Goal: Check status: Check status

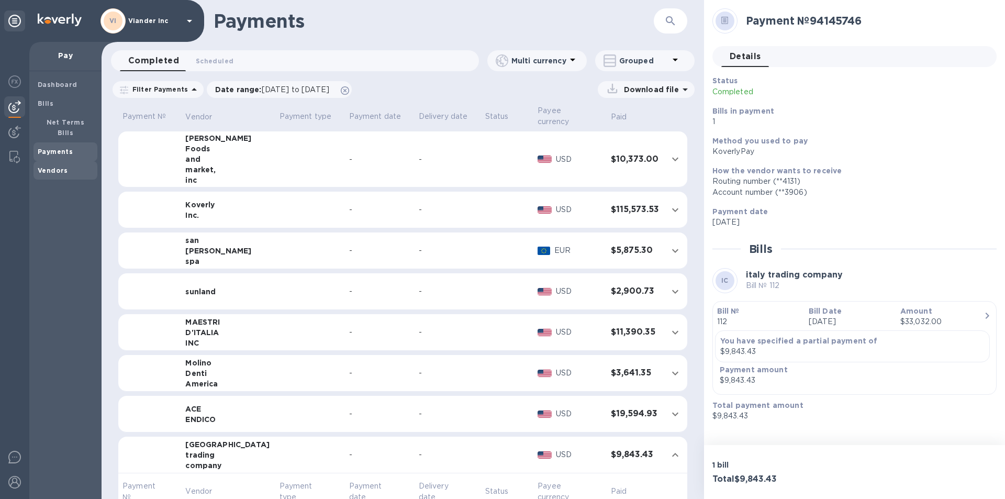
click at [62, 167] on b "Vendors" at bounding box center [53, 171] width 30 height 8
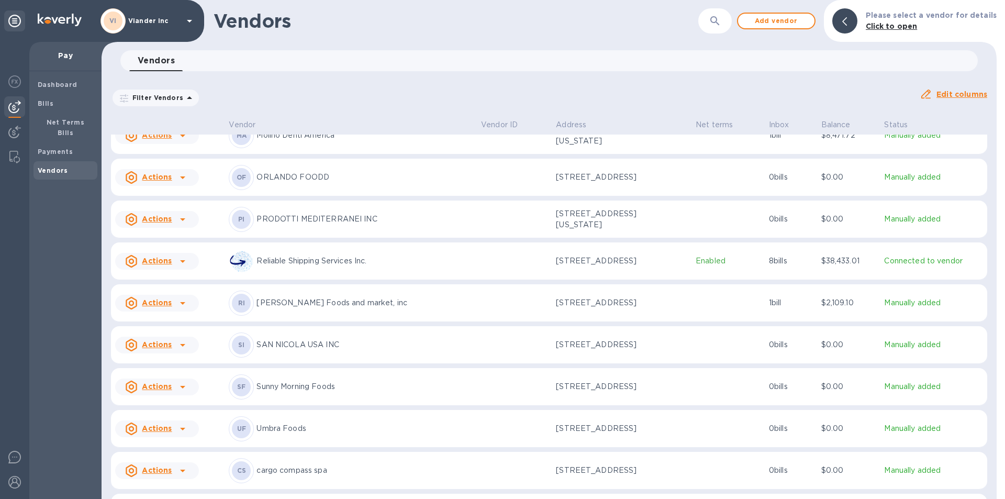
scroll to position [534, 0]
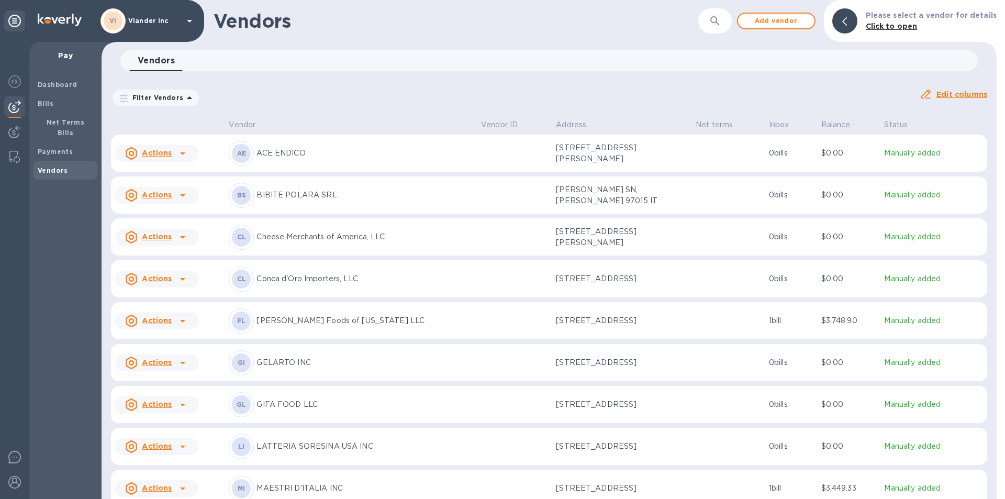
click at [63, 167] on b "Vendors" at bounding box center [53, 171] width 30 height 8
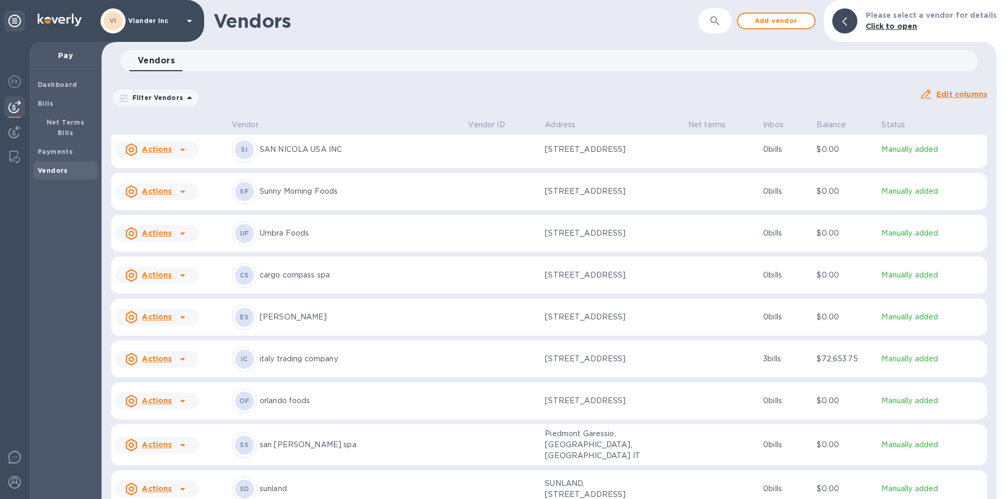
scroll to position [781, 0]
click at [365, 369] on div "IC italy trading company" at bounding box center [346, 356] width 228 height 25
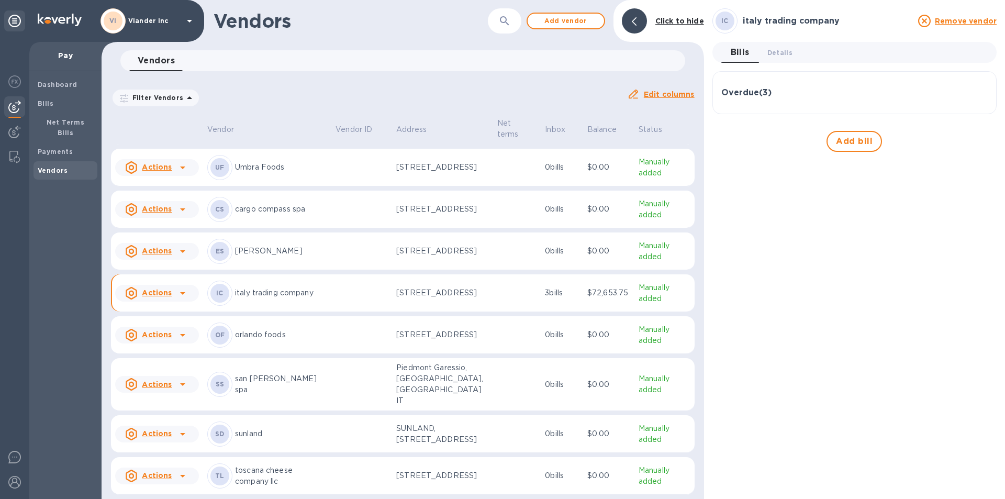
scroll to position [915, 0]
click at [65, 148] on b "Payments" at bounding box center [55, 152] width 35 height 8
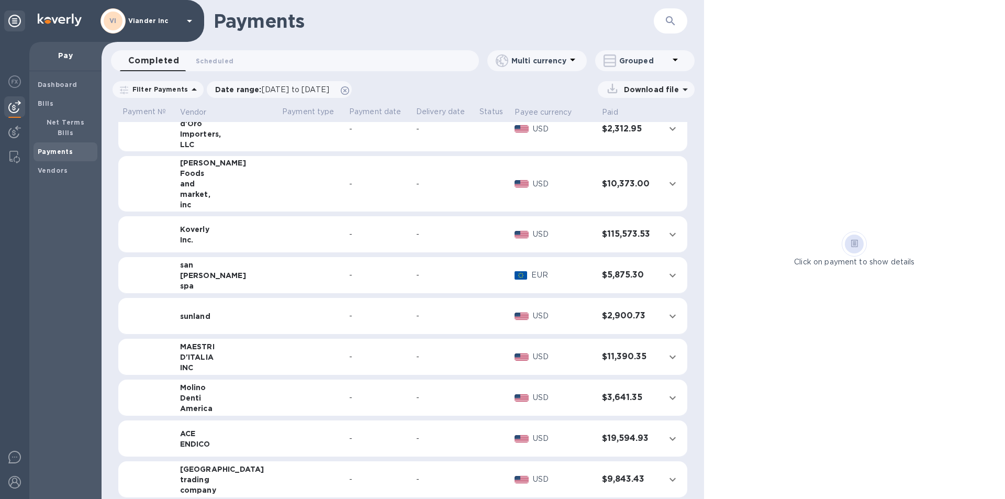
scroll to position [24, 0]
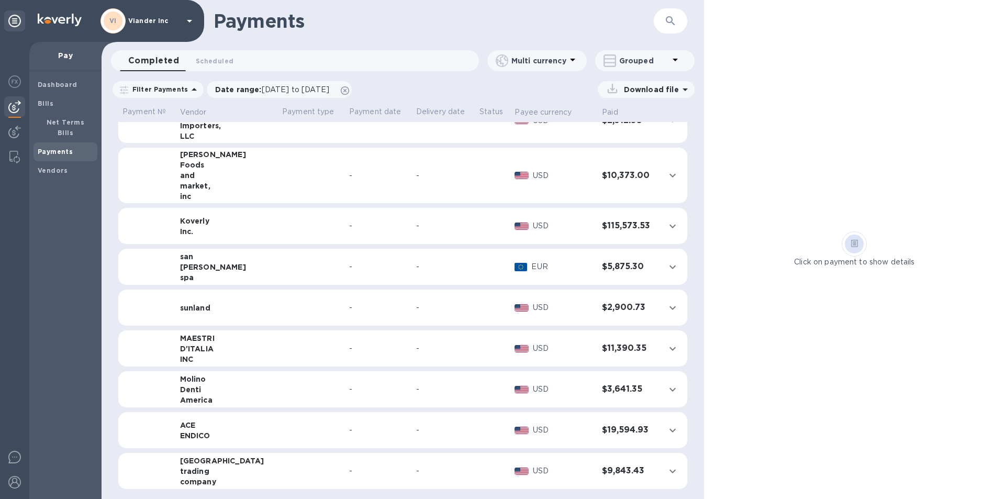
click at [278, 474] on td at bounding box center [311, 471] width 67 height 37
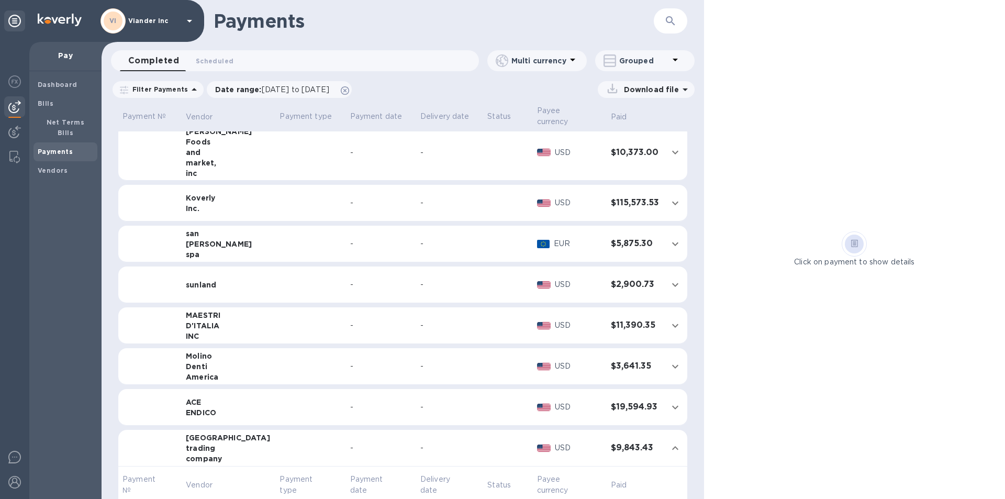
scroll to position [138, 0]
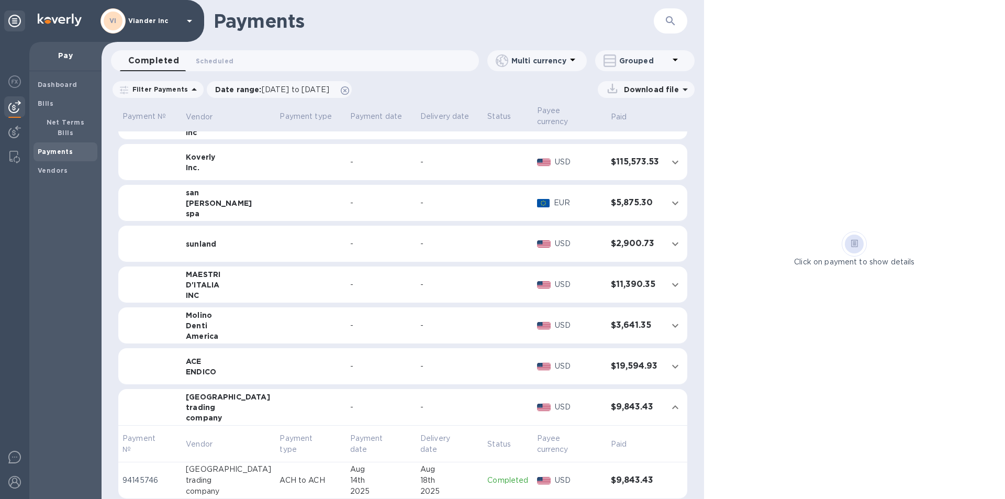
click at [189, 18] on icon at bounding box center [189, 21] width 13 height 13
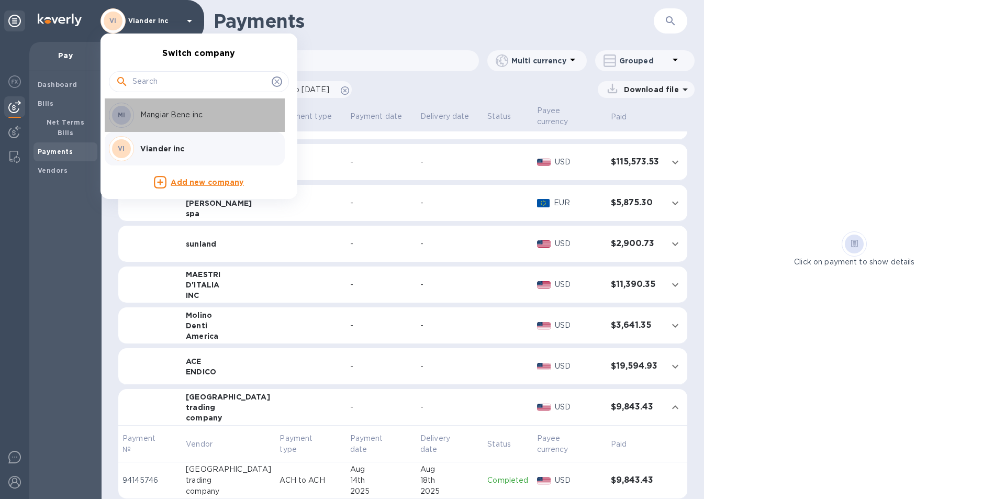
click at [181, 115] on p "Mangiar Bene inc" at bounding box center [206, 114] width 132 height 11
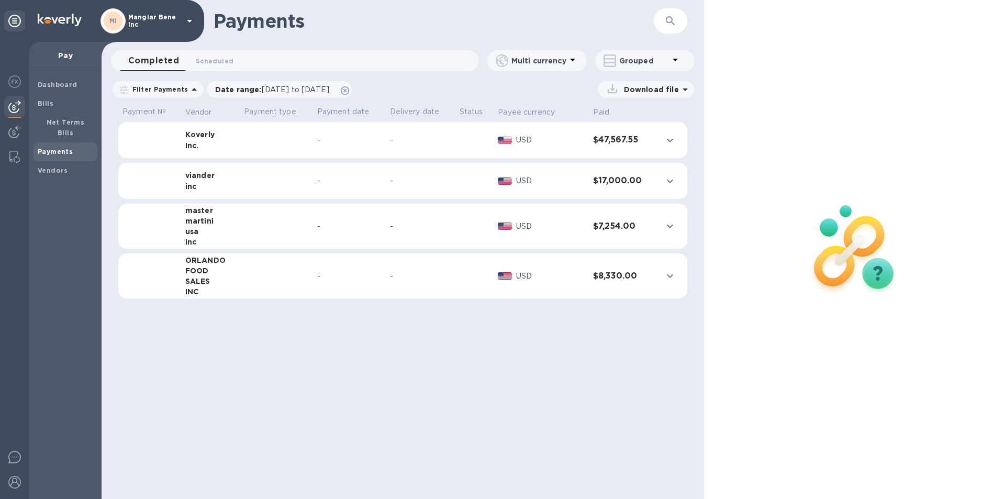
click at [68, 148] on b "Payments" at bounding box center [55, 152] width 35 height 8
click at [449, 231] on div "-" at bounding box center [420, 226] width 61 height 11
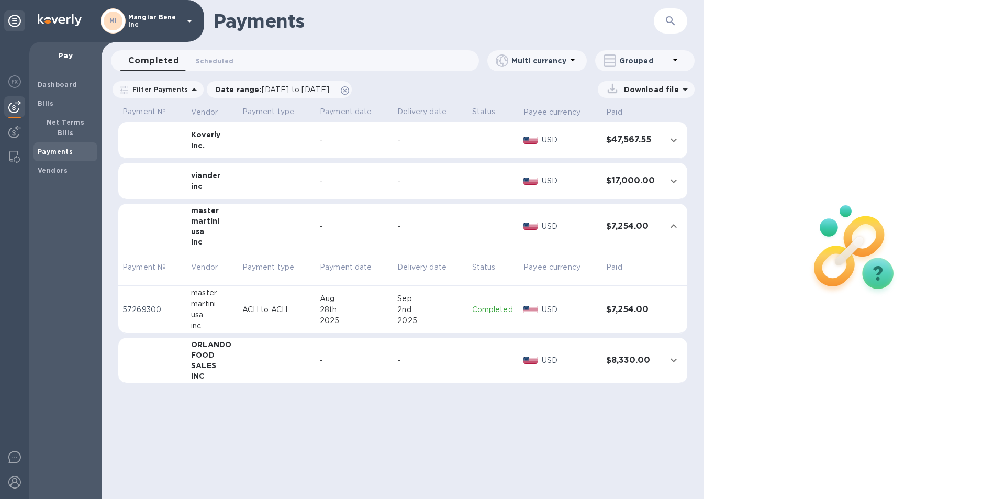
click at [264, 364] on td at bounding box center [277, 361] width 78 height 46
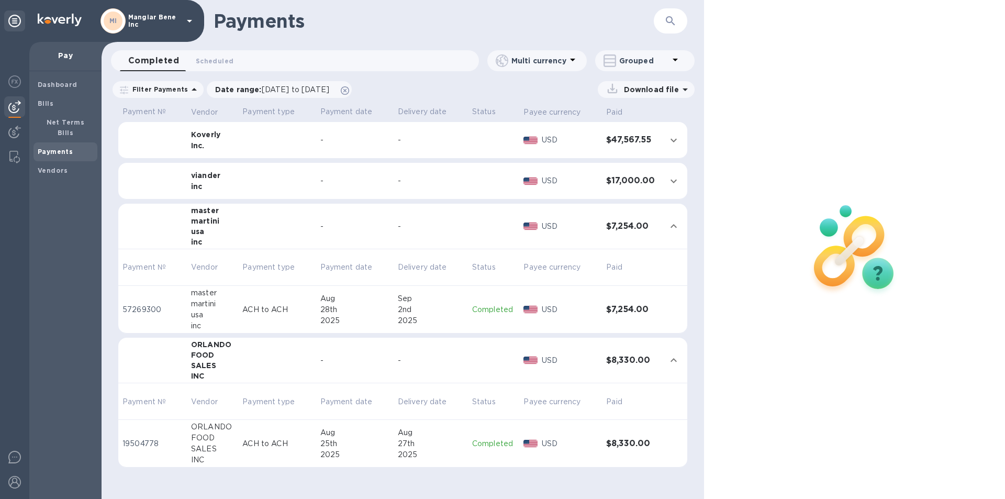
click at [70, 148] on b "Payments" at bounding box center [55, 152] width 35 height 8
click at [302, 90] on span "[DATE] to [DATE]" at bounding box center [296, 89] width 68 height 8
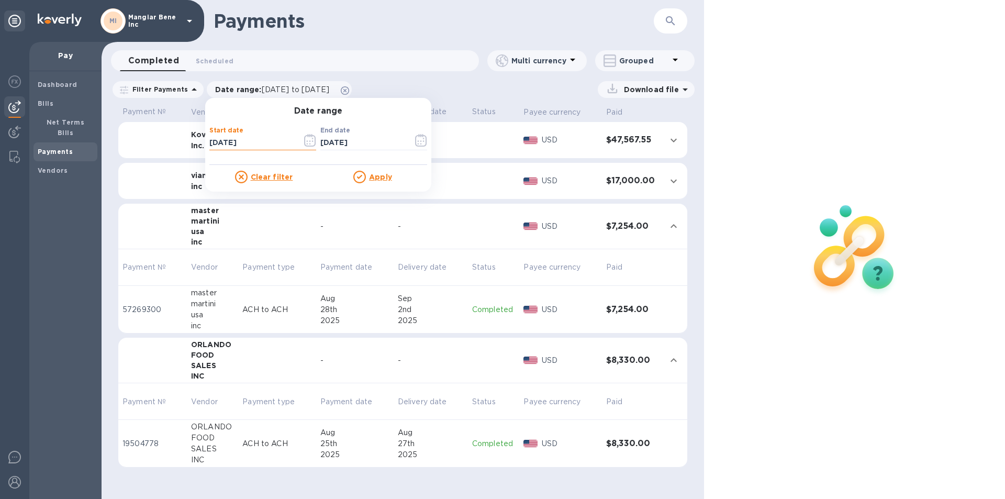
click at [259, 145] on input "[DATE]" at bounding box center [251, 143] width 84 height 16
click at [304, 141] on icon "button" at bounding box center [310, 140] width 12 height 13
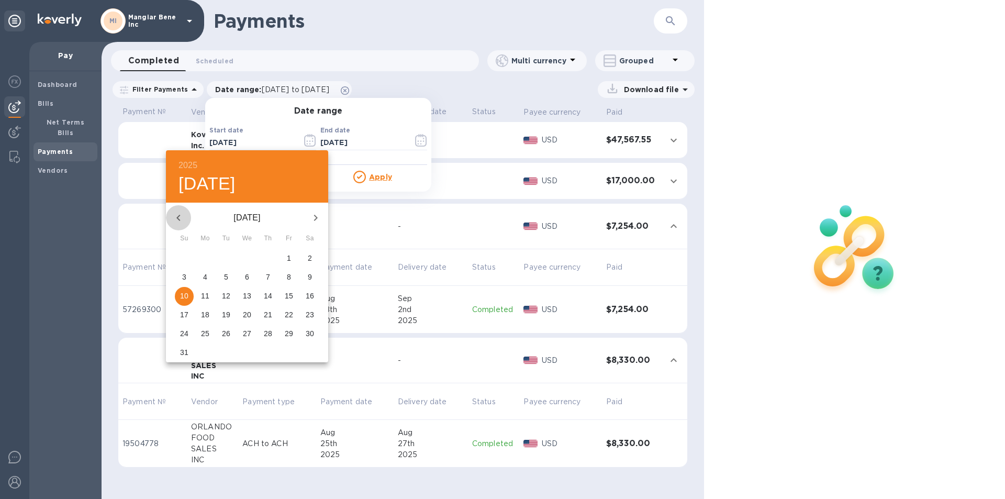
click at [181, 218] on icon "button" at bounding box center [178, 218] width 13 height 13
click at [227, 258] on p "1" at bounding box center [226, 258] width 4 height 10
type input "07/01/2025"
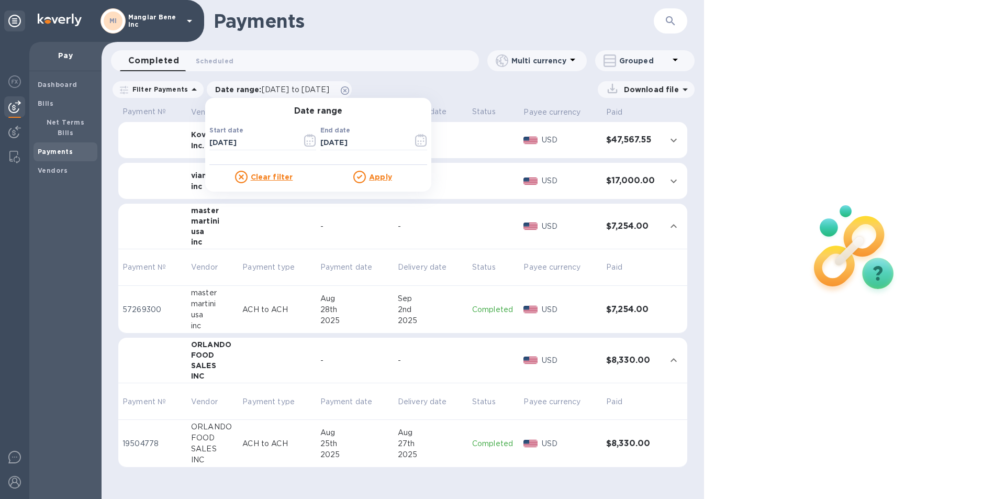
click at [377, 178] on u "Apply" at bounding box center [380, 177] width 23 height 8
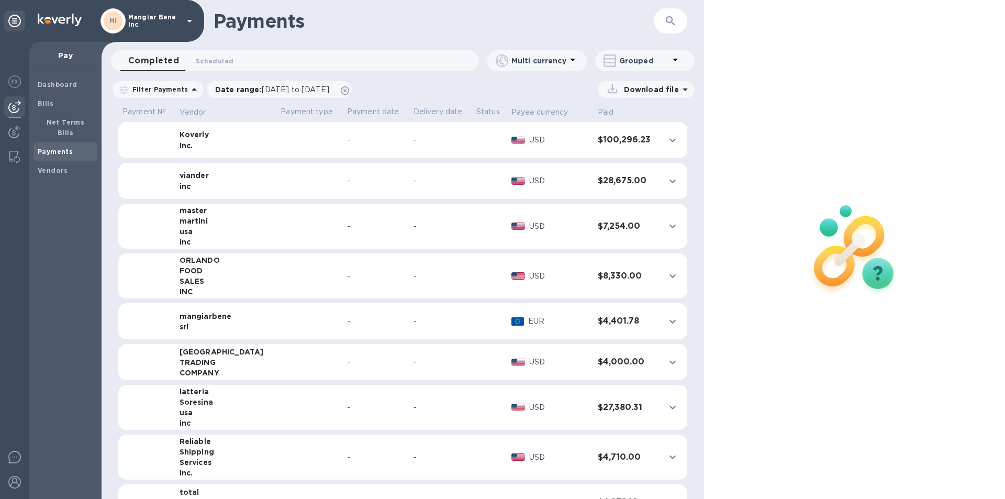
click at [300, 363] on td at bounding box center [310, 362] width 67 height 37
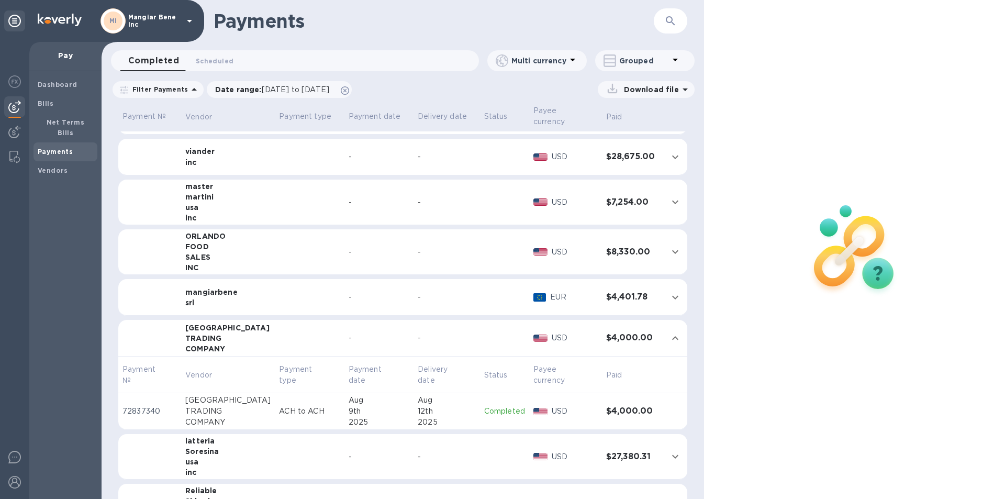
scroll to position [52, 0]
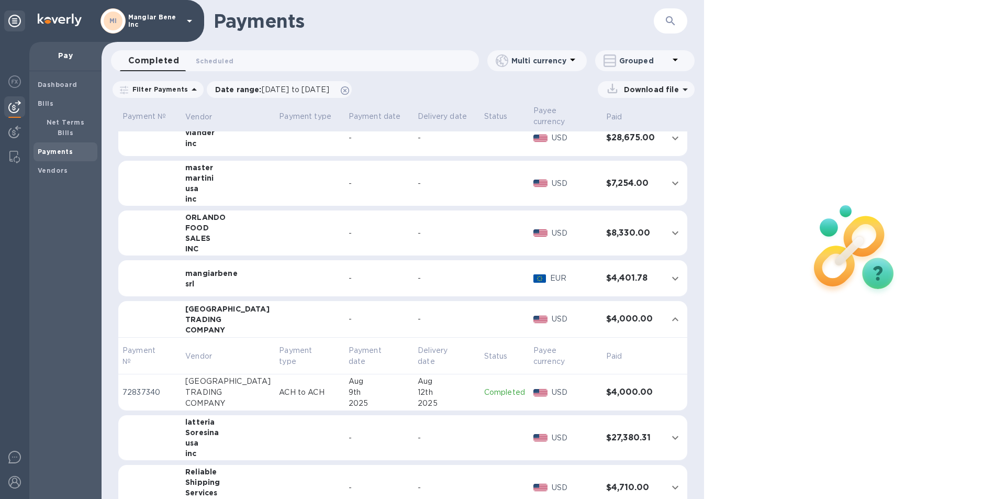
click at [497, 387] on p "Completed" at bounding box center [504, 392] width 41 height 11
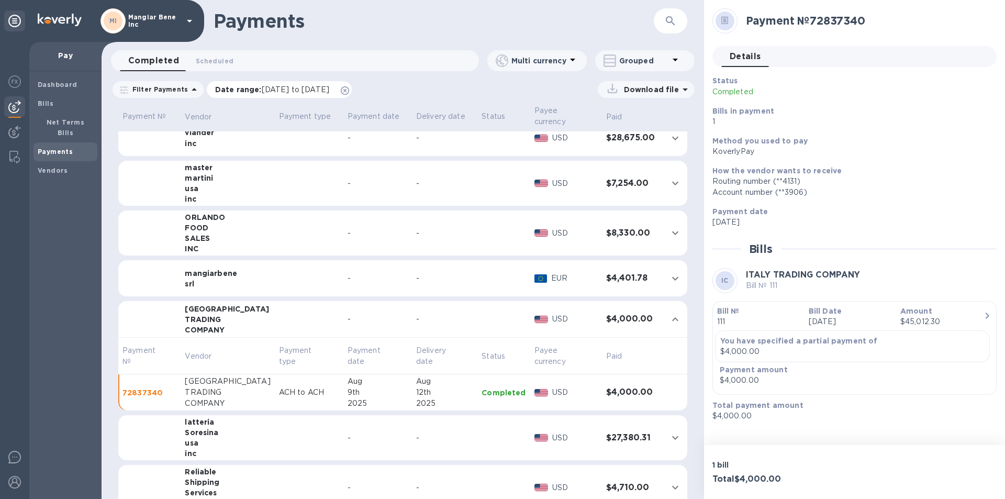
click at [292, 90] on span "07/01/2025 to 09/11/2025" at bounding box center [296, 89] width 68 height 8
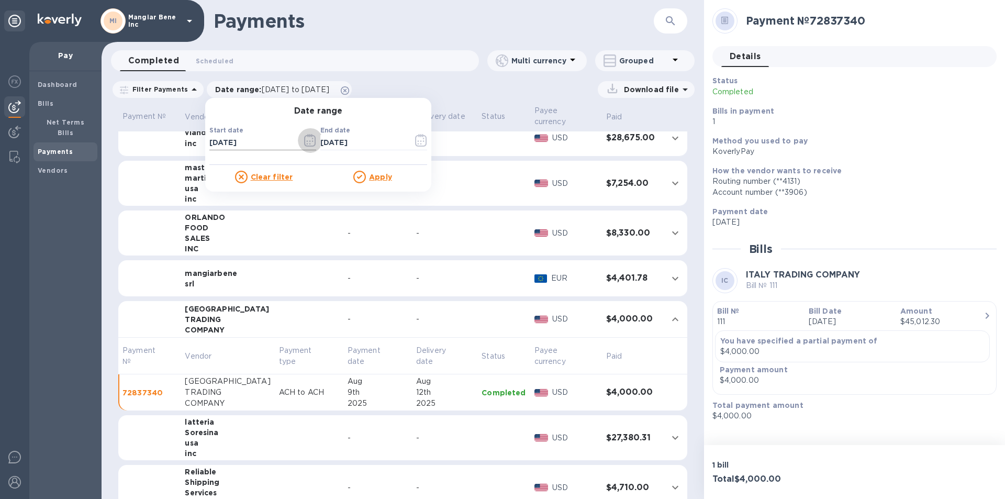
click at [304, 139] on icon "button" at bounding box center [310, 140] width 12 height 13
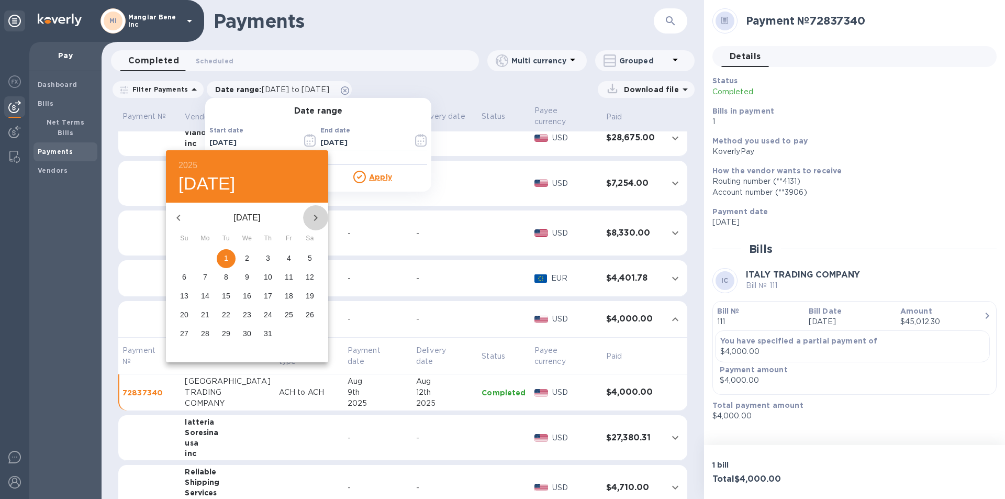
click at [317, 215] on icon "button" at bounding box center [315, 218] width 13 height 13
click at [290, 257] on p "1" at bounding box center [289, 258] width 4 height 10
type input "[DATE]"
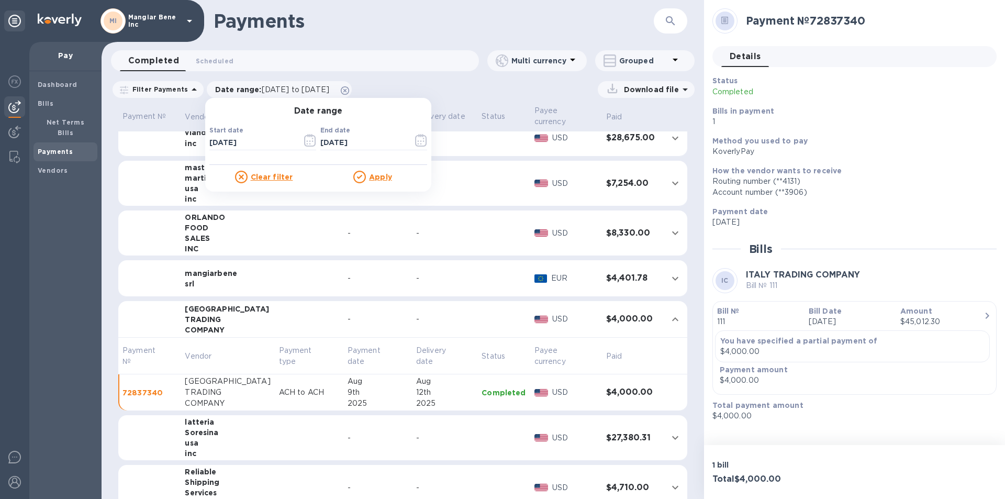
click at [378, 178] on u "Apply" at bounding box center [380, 177] width 23 height 8
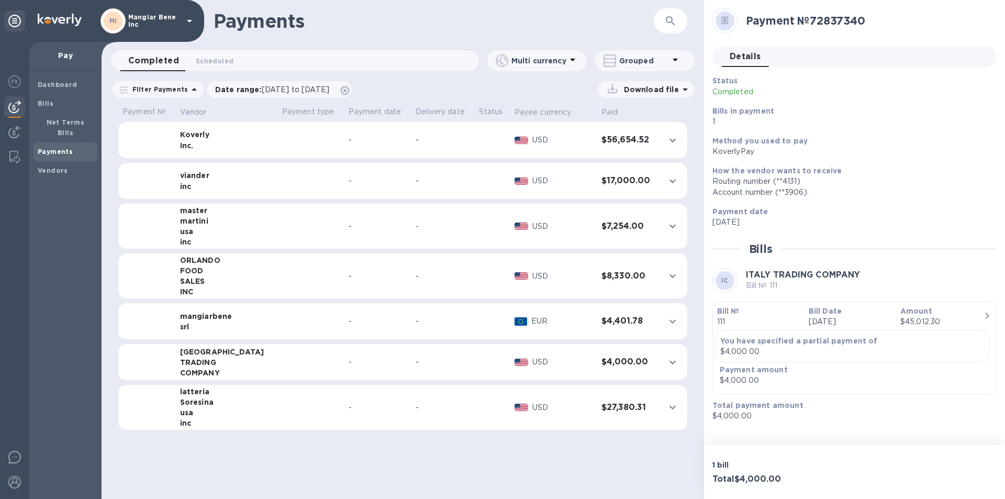
click at [65, 148] on b "Payments" at bounding box center [55, 152] width 35 height 8
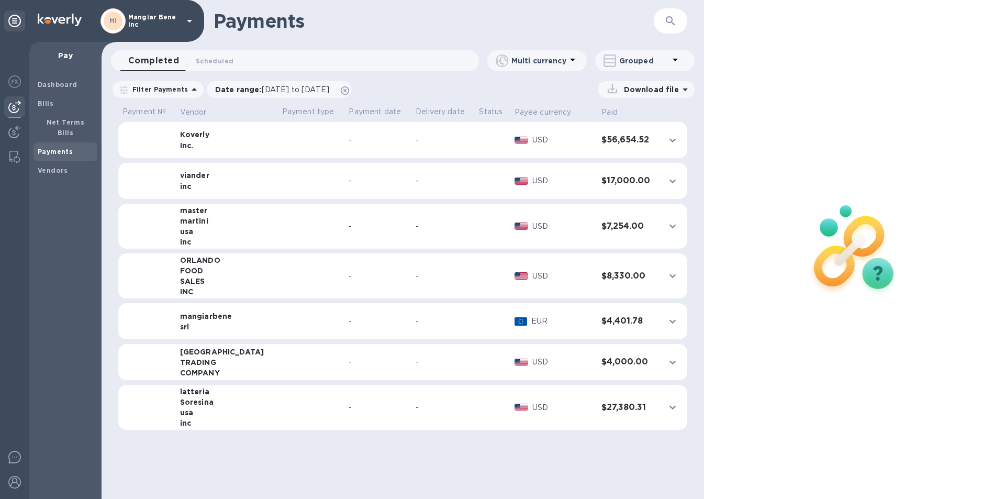
click at [190, 18] on icon at bounding box center [189, 21] width 13 height 13
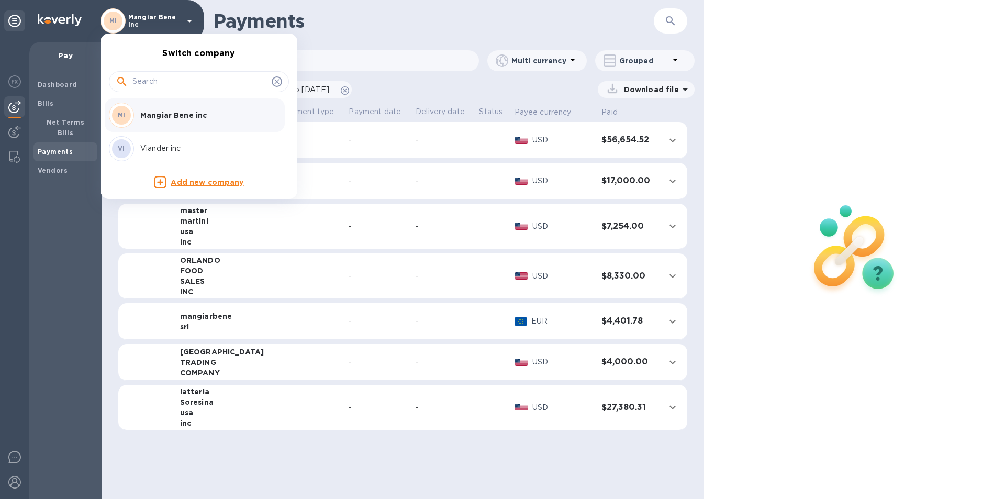
click at [172, 146] on p "Viander inc" at bounding box center [206, 148] width 132 height 11
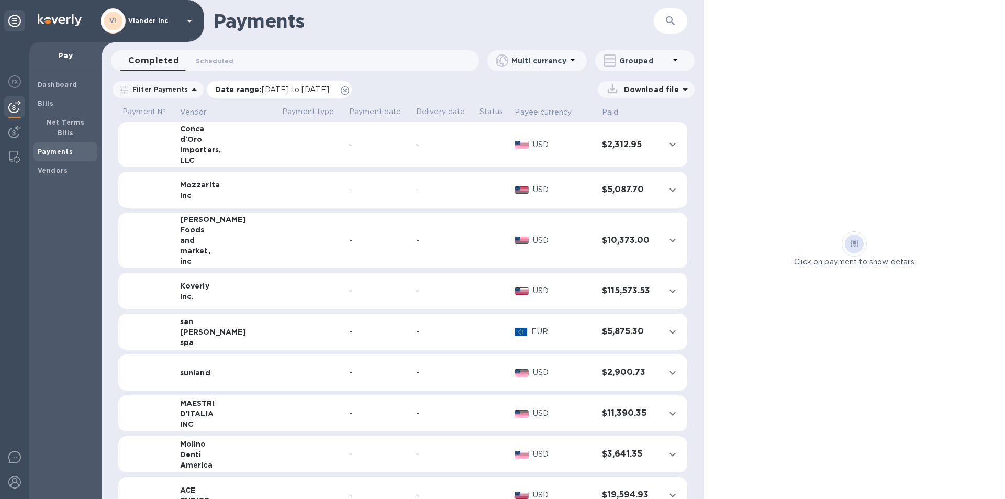
click at [290, 90] on span "[DATE] to [DATE]" at bounding box center [296, 89] width 68 height 8
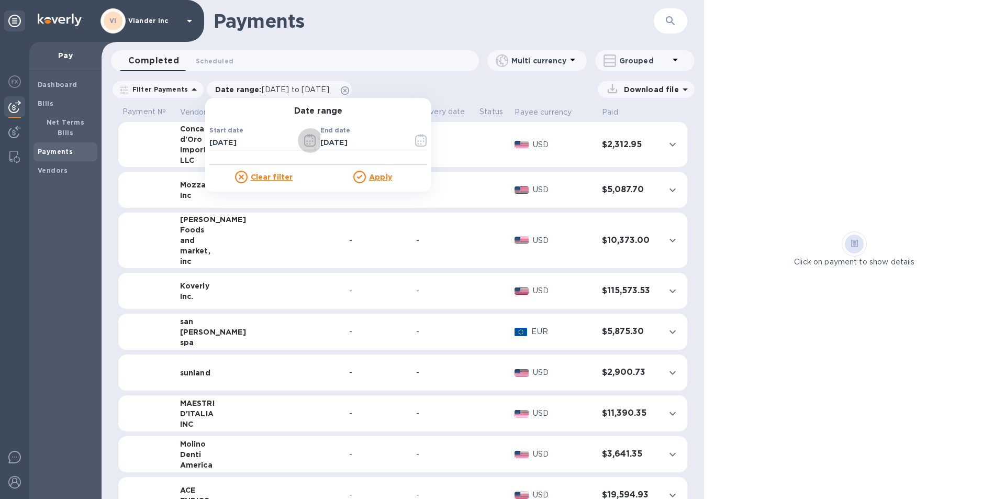
click at [304, 140] on icon "button" at bounding box center [310, 140] width 12 height 13
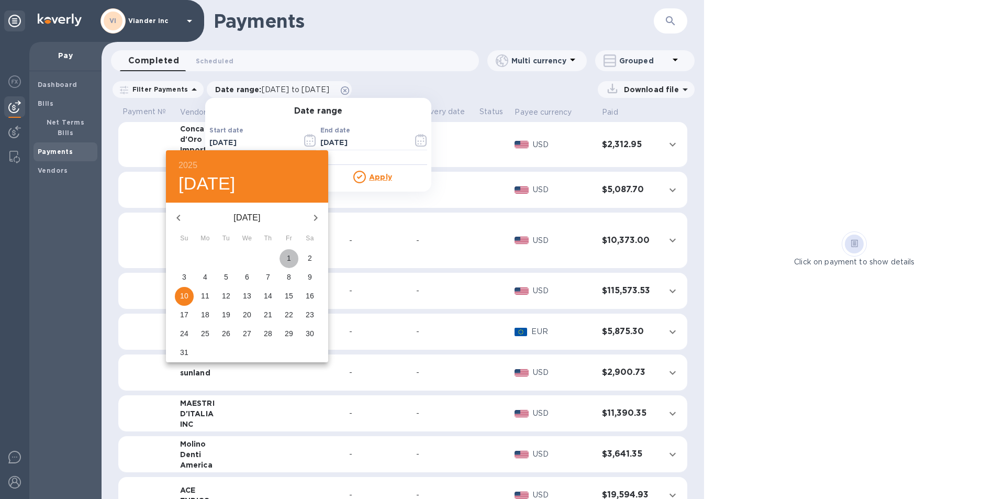
click at [291, 258] on span "1" at bounding box center [289, 258] width 19 height 10
type input "[DATE]"
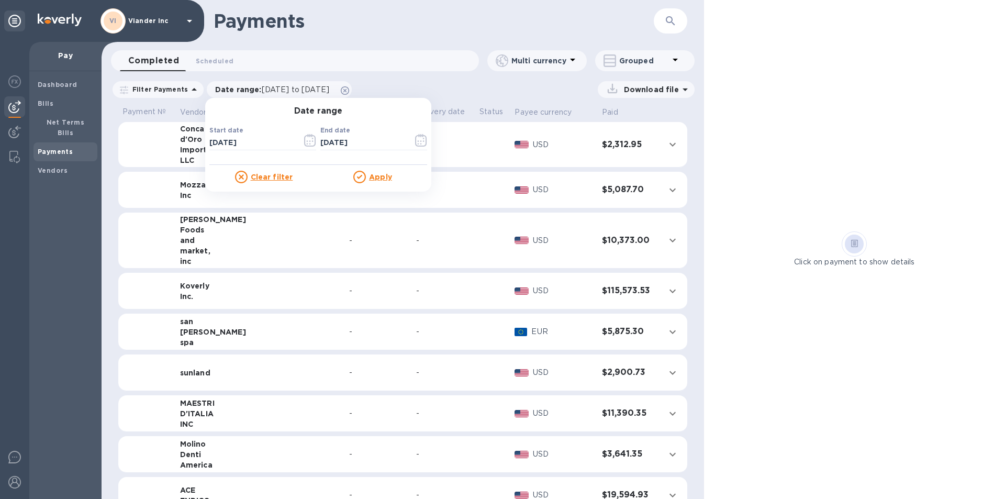
click at [376, 174] on u "Apply" at bounding box center [380, 177] width 23 height 8
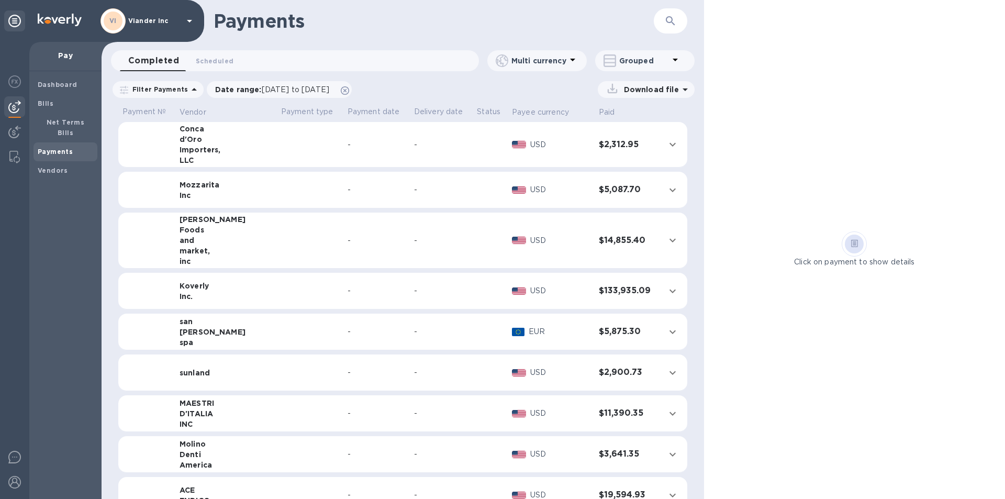
click at [235, 236] on td "[PERSON_NAME] Foods and market, inc" at bounding box center [226, 241] width 102 height 56
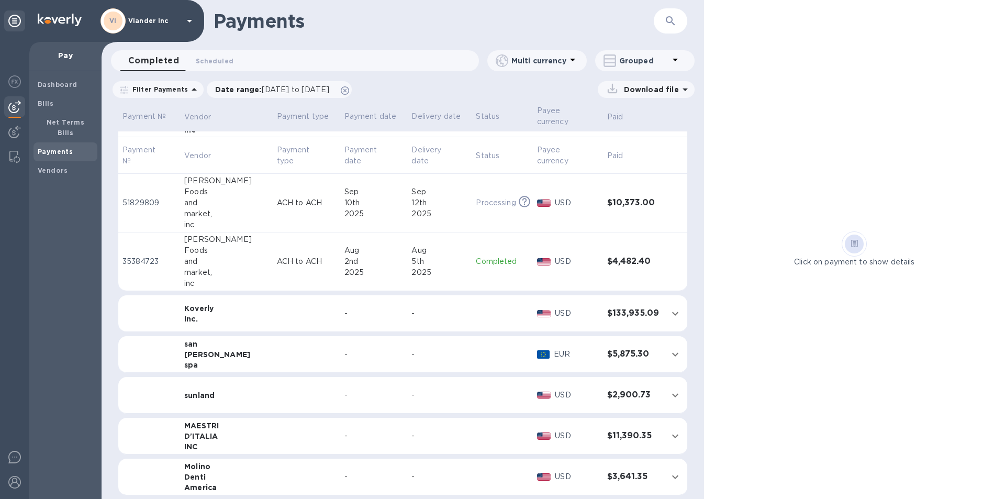
scroll to position [157, 0]
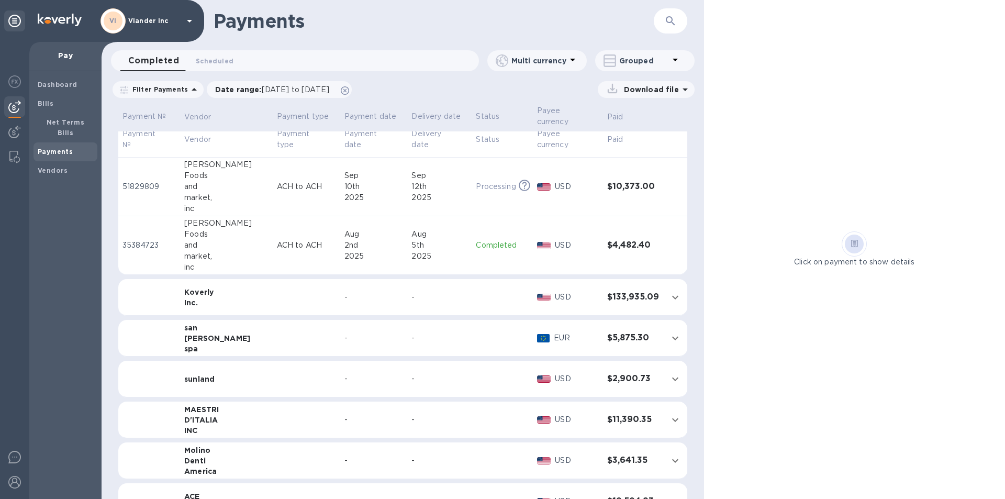
click at [273, 333] on td at bounding box center [307, 338] width 68 height 37
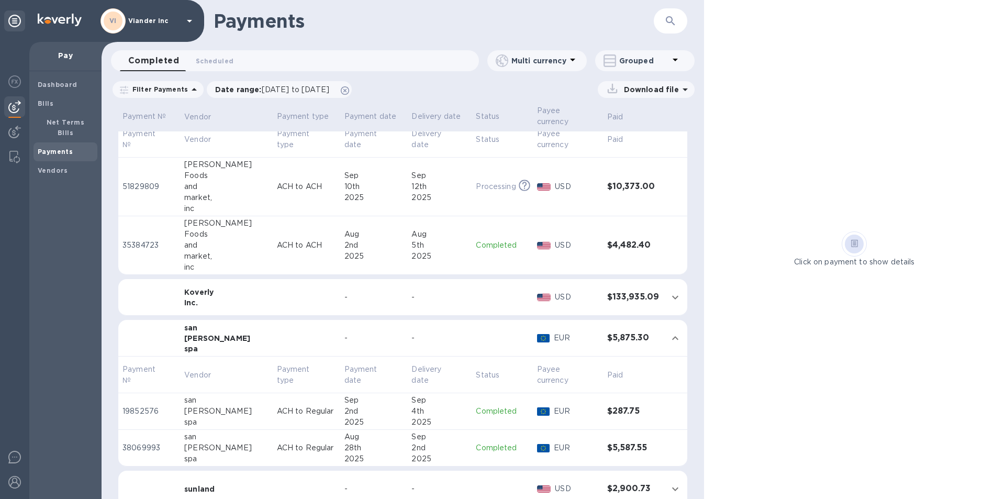
click at [494, 406] on p "Completed" at bounding box center [502, 411] width 52 height 11
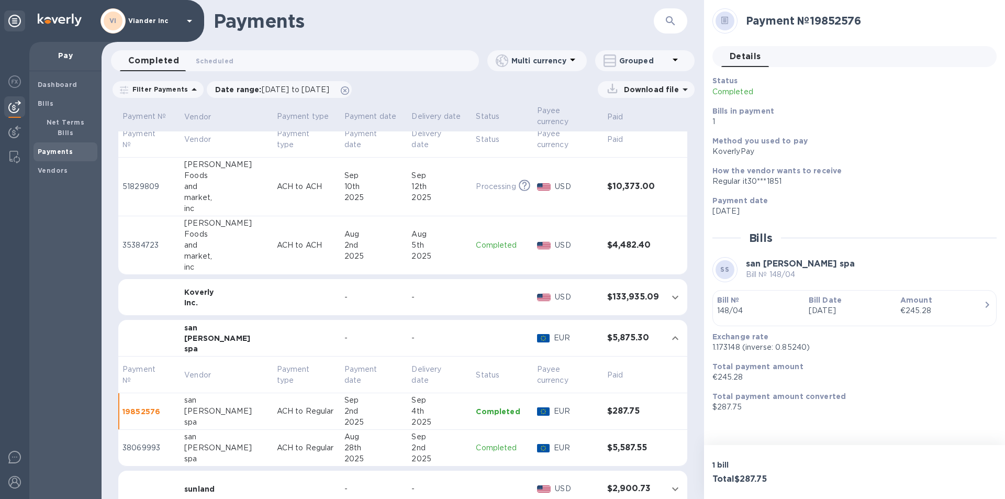
click at [295, 443] on p "ACH to Regular" at bounding box center [306, 448] width 59 height 11
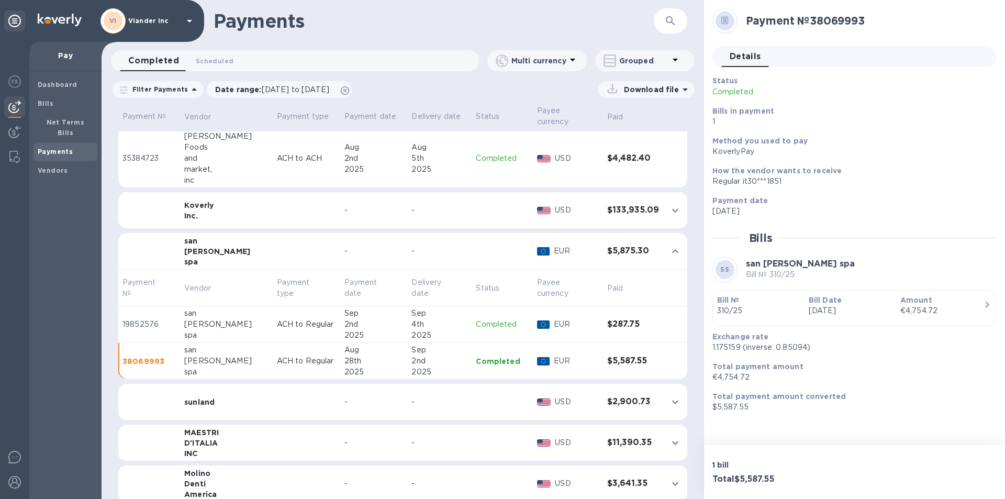
scroll to position [262, 0]
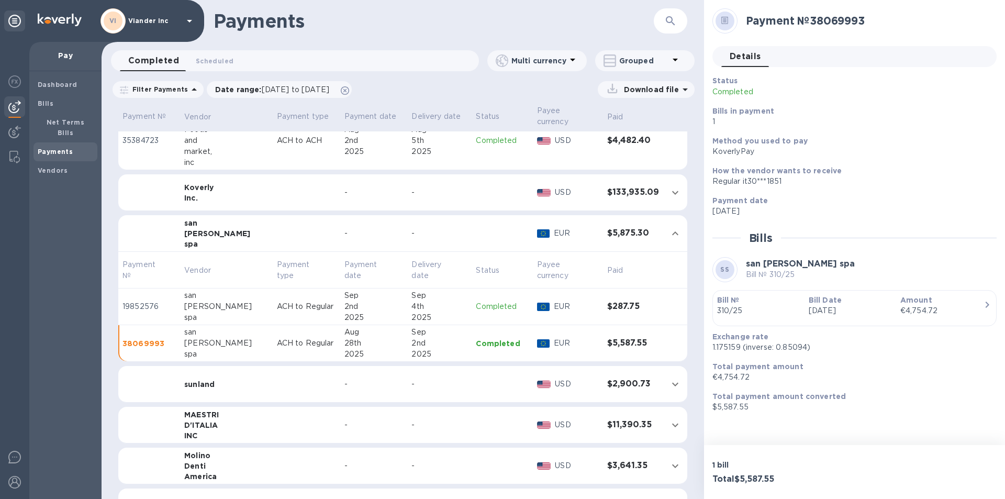
click at [273, 414] on td at bounding box center [307, 425] width 68 height 37
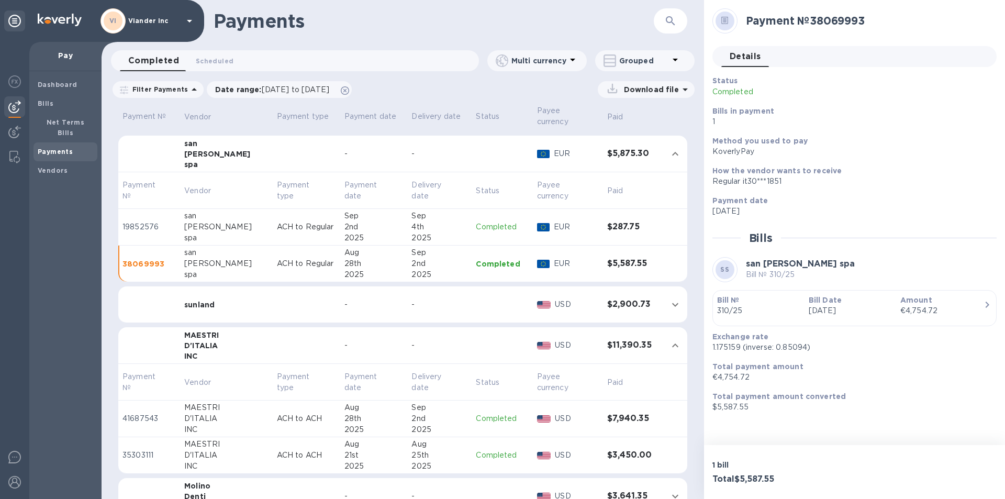
scroll to position [367, 0]
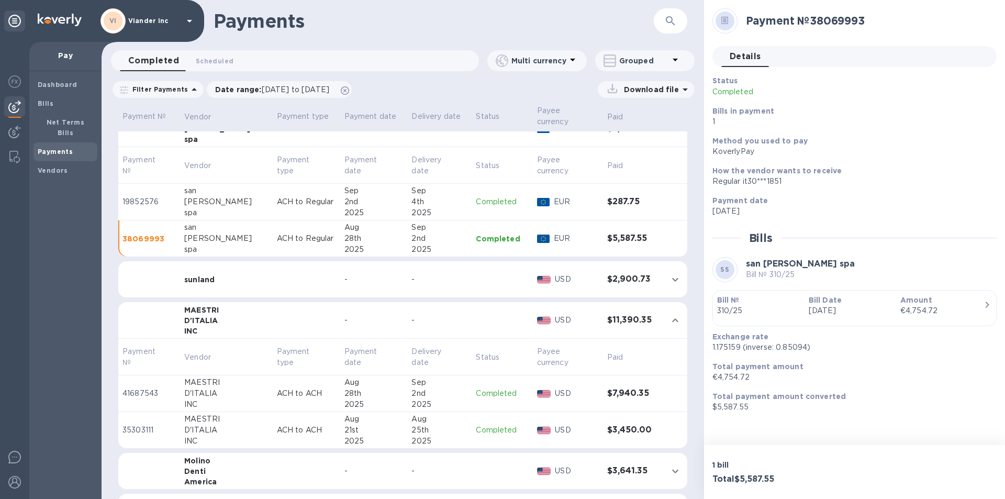
click at [480, 425] on p "Completed" at bounding box center [502, 430] width 52 height 11
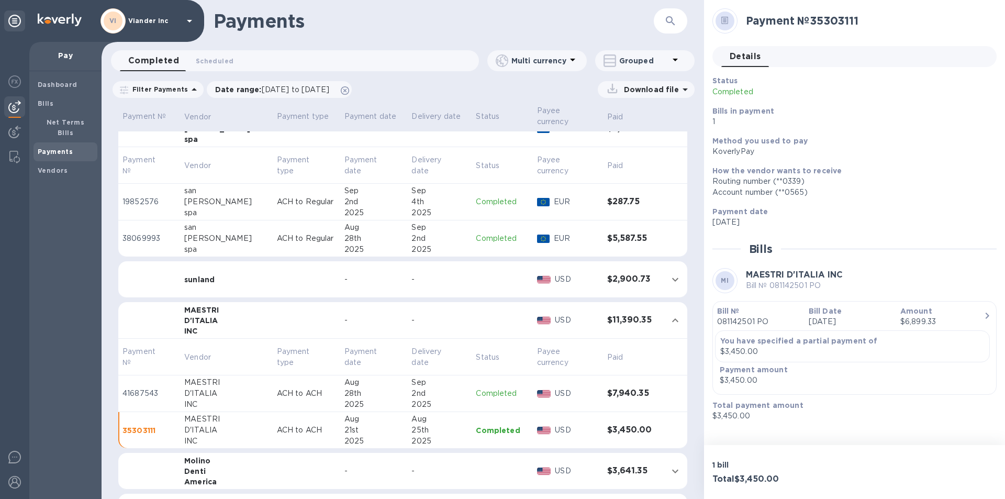
click at [736, 322] on p "081142501 PO" at bounding box center [758, 321] width 83 height 11
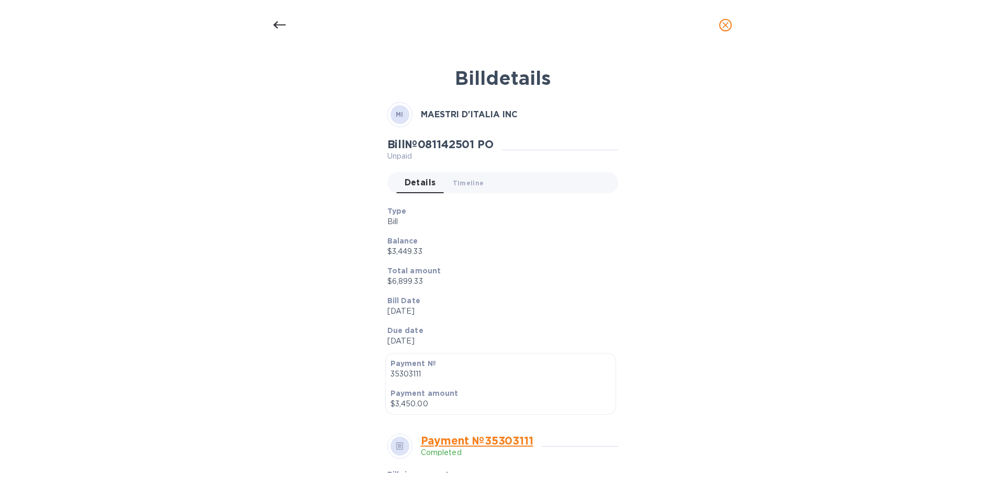
click at [275, 22] on icon at bounding box center [279, 25] width 13 height 13
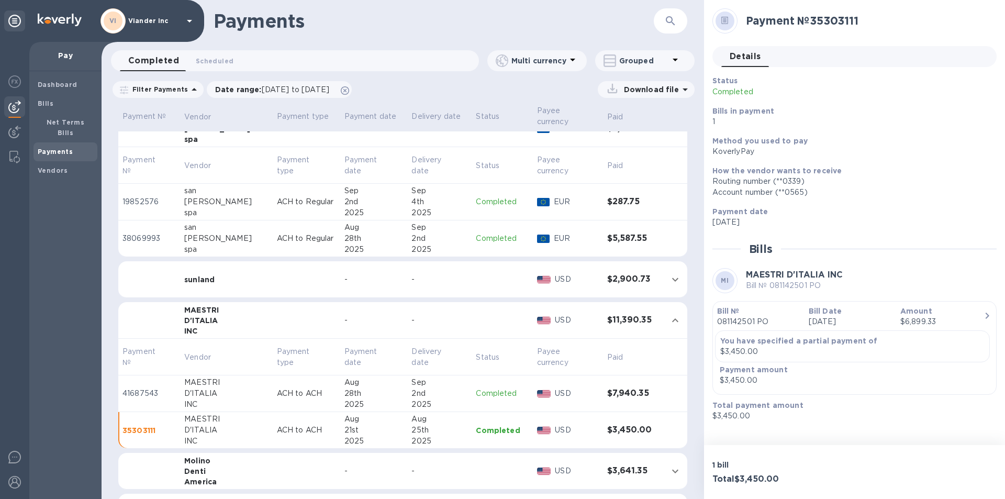
click at [189, 23] on icon at bounding box center [189, 21] width 13 height 13
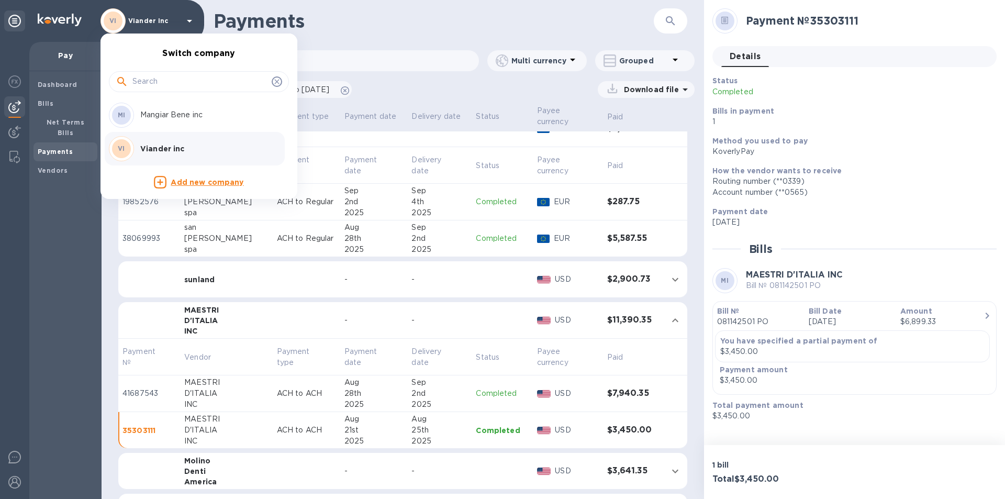
drag, startPoint x: 63, startPoint y: 213, endPoint x: 63, endPoint y: 187, distance: 26.2
click at [63, 209] on div at bounding box center [502, 249] width 1005 height 499
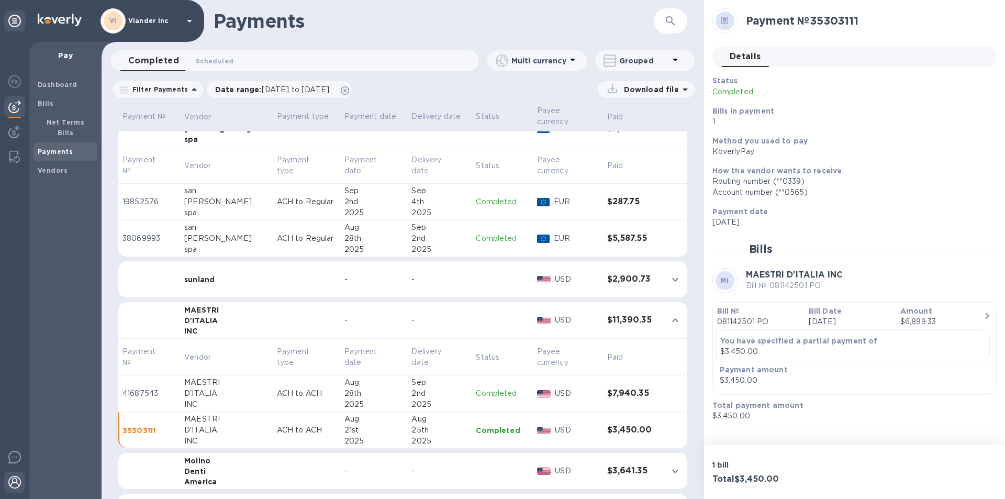
click at [18, 485] on img at bounding box center [14, 482] width 13 height 13
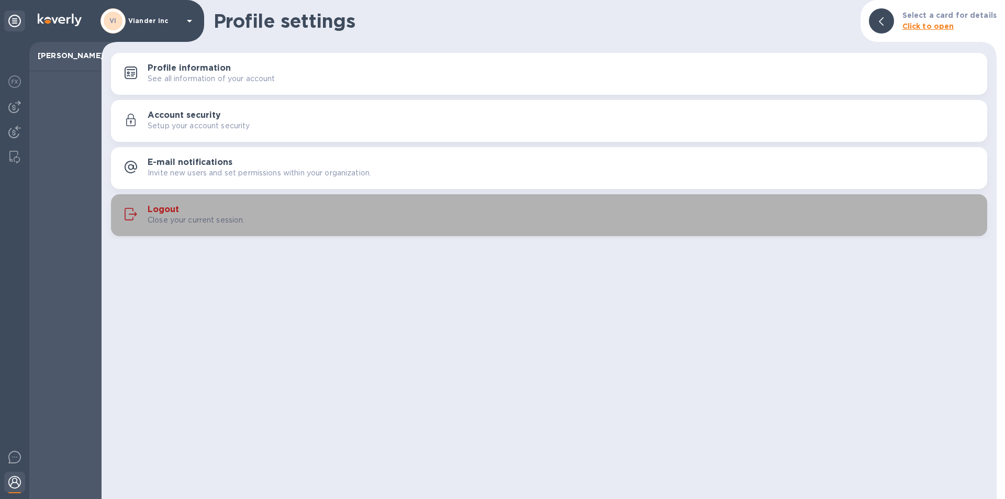
click at [170, 206] on h3 "Logout" at bounding box center [163, 210] width 31 height 10
